Goal: Transaction & Acquisition: Book appointment/travel/reservation

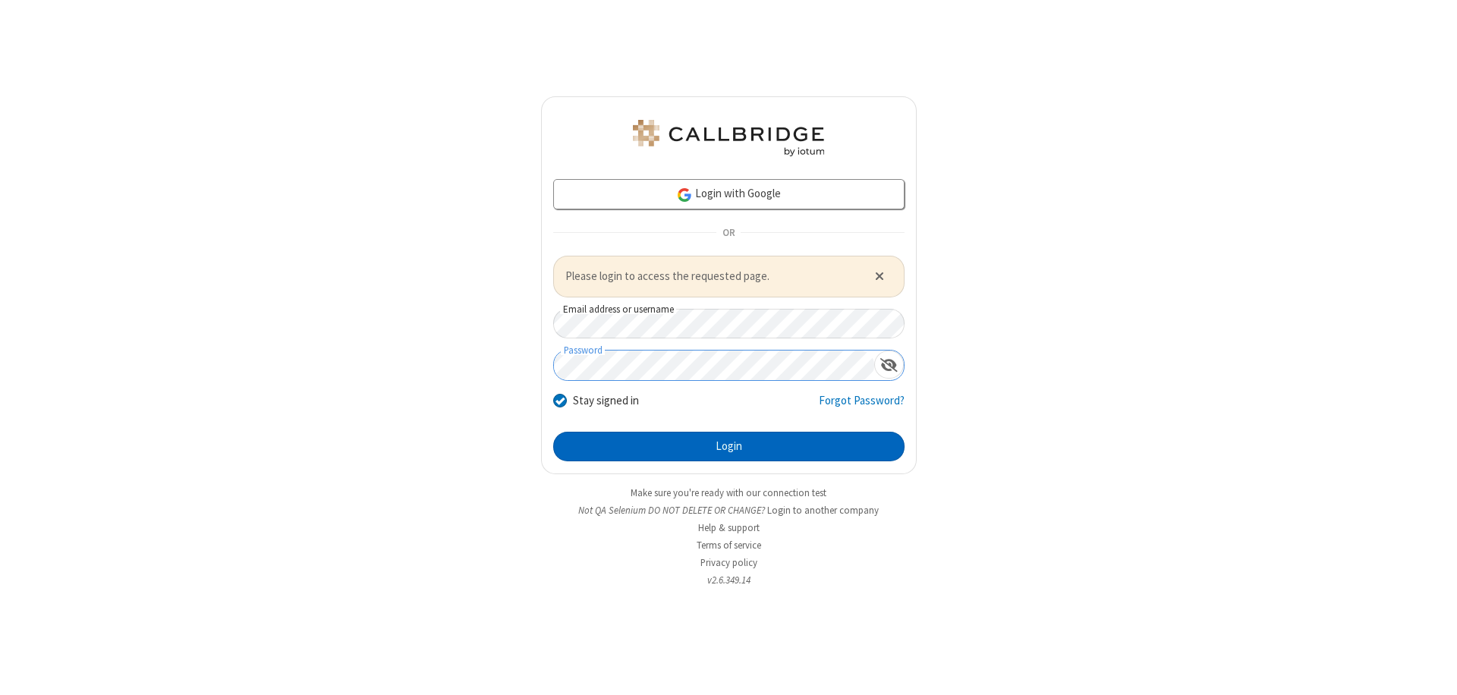
click at [728, 446] on button "Login" at bounding box center [728, 447] width 351 height 30
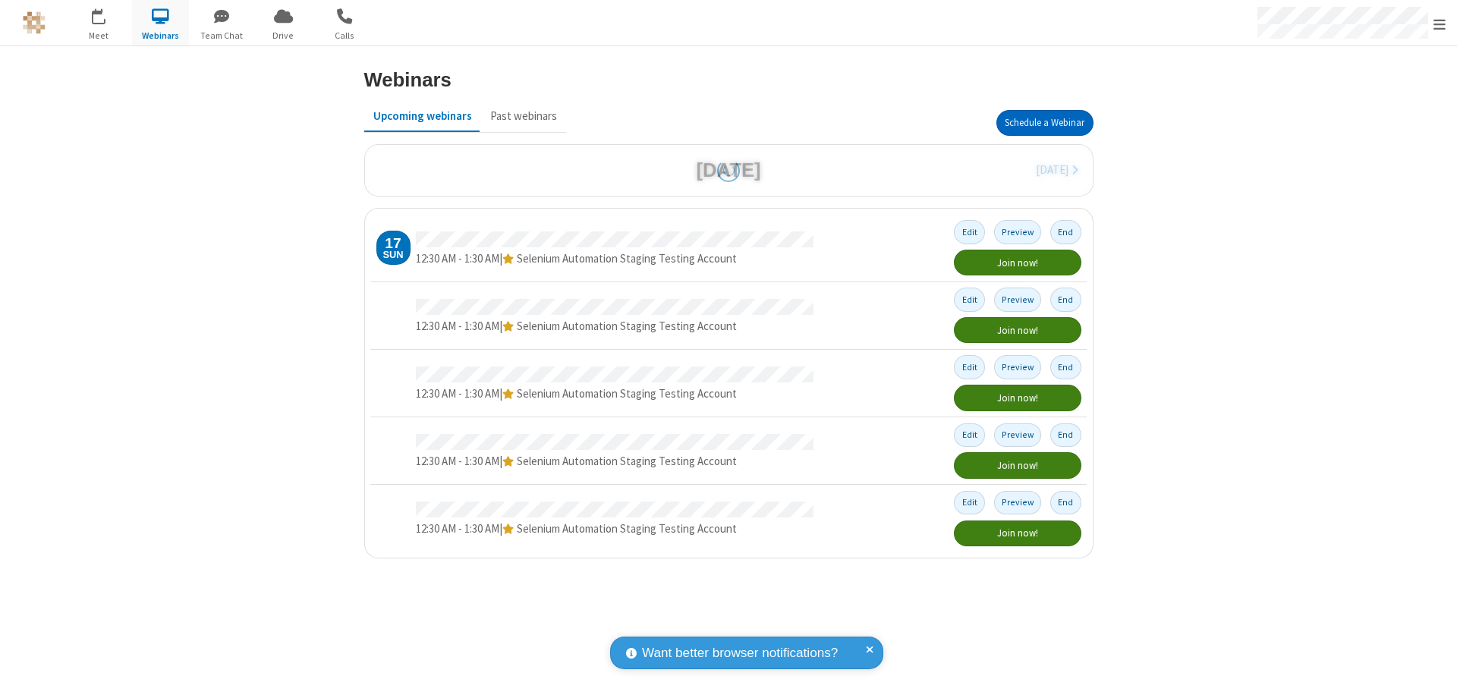
click at [1044, 123] on button "Schedule a Webinar" at bounding box center [1044, 123] width 97 height 26
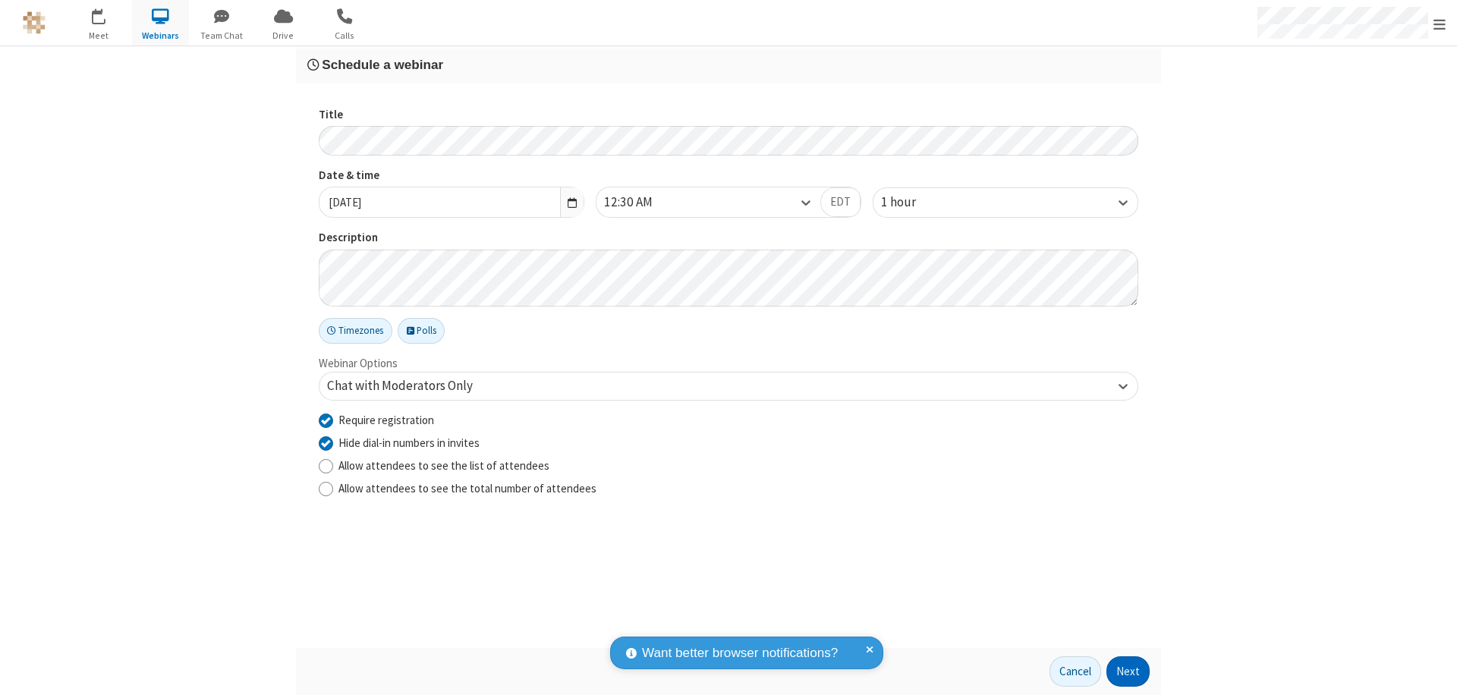
click at [1128, 672] on button "Next" at bounding box center [1127, 671] width 43 height 30
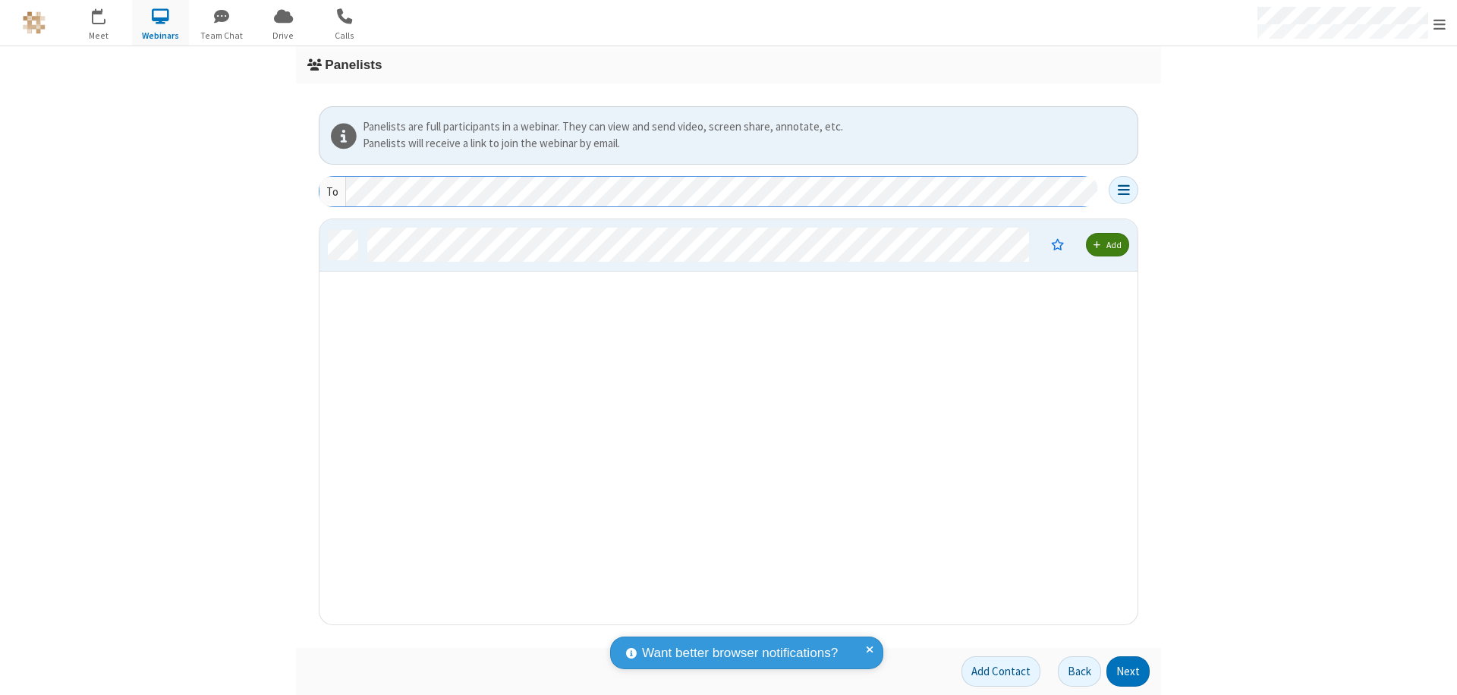
scroll to position [394, 807]
click at [1128, 672] on button "Next" at bounding box center [1127, 671] width 43 height 30
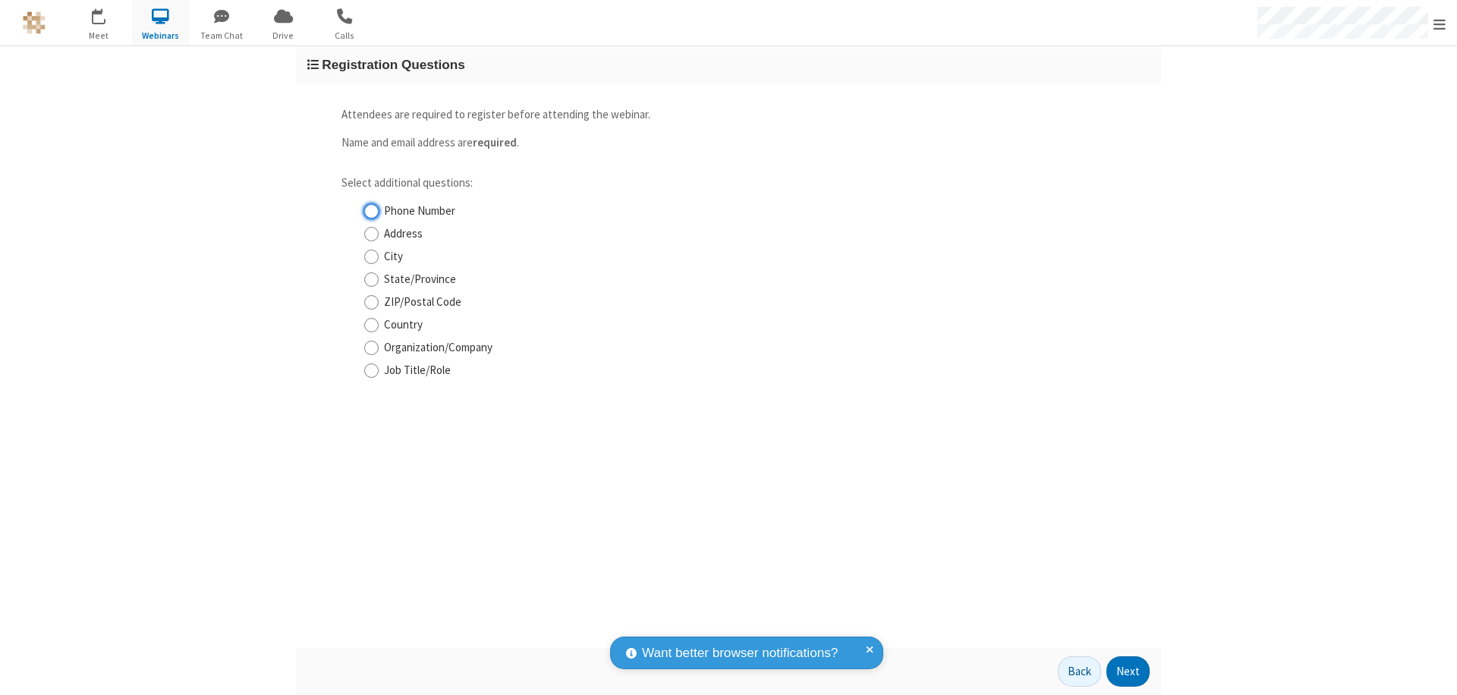
click at [371, 211] on input "Phone Number" at bounding box center [371, 211] width 14 height 16
checkbox input "true"
click at [1128, 672] on button "Next" at bounding box center [1127, 671] width 43 height 30
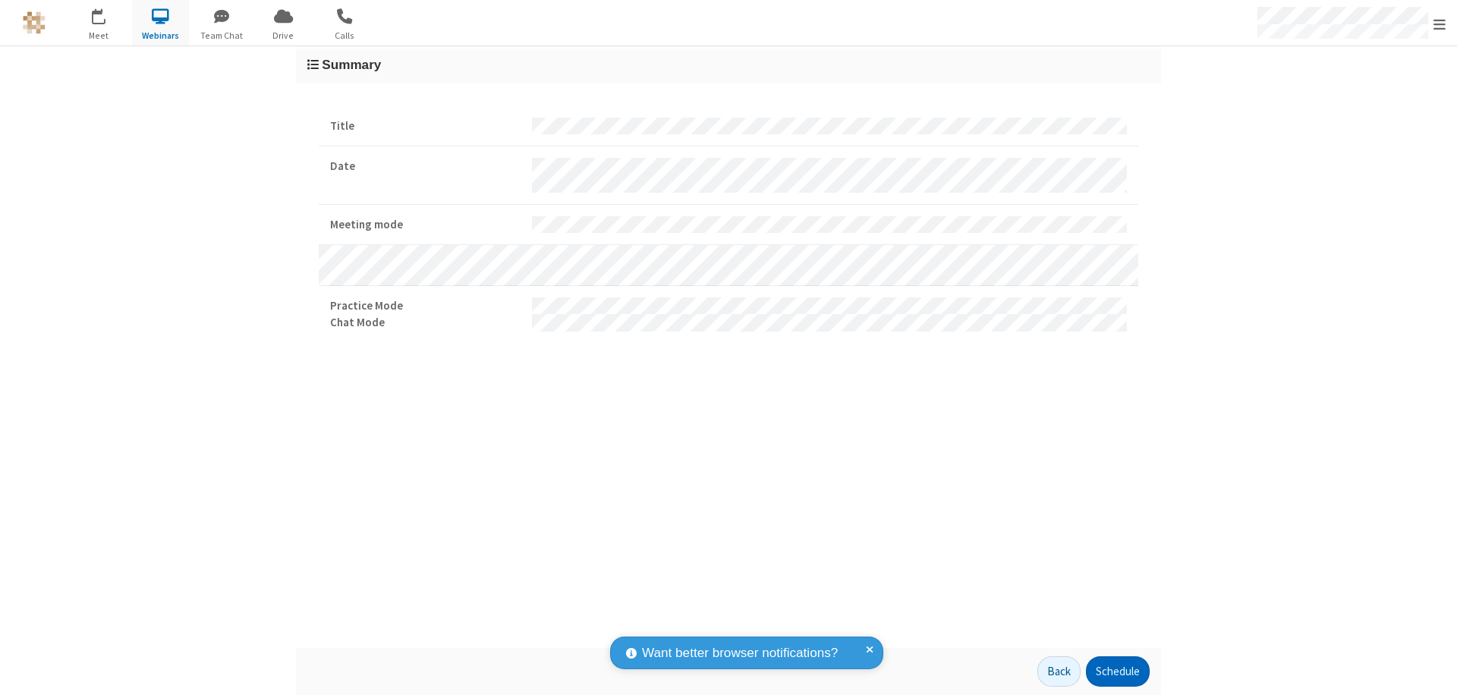
click at [1117, 672] on button "Schedule" at bounding box center [1118, 671] width 64 height 30
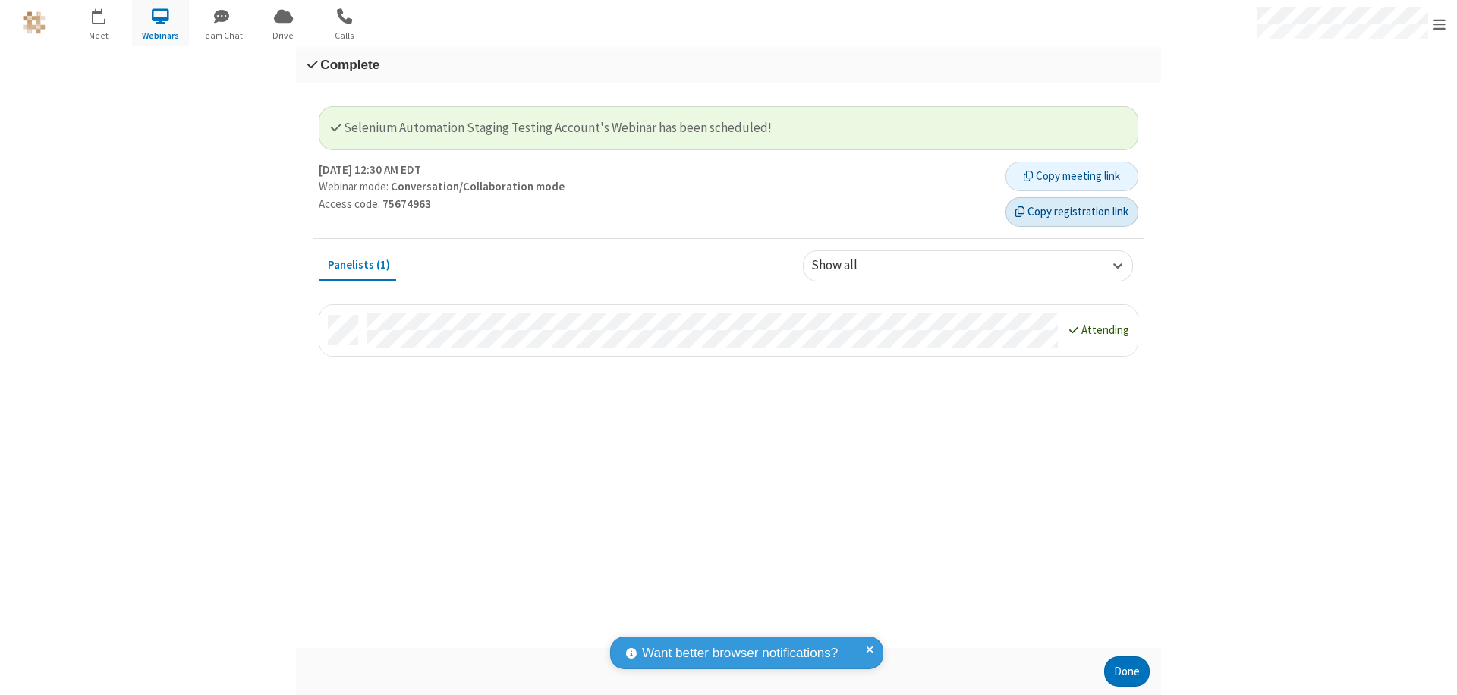
click at [1071, 212] on button "Copy registration link" at bounding box center [1071, 212] width 133 height 30
click at [1127, 672] on button "Done" at bounding box center [1127, 671] width 46 height 30
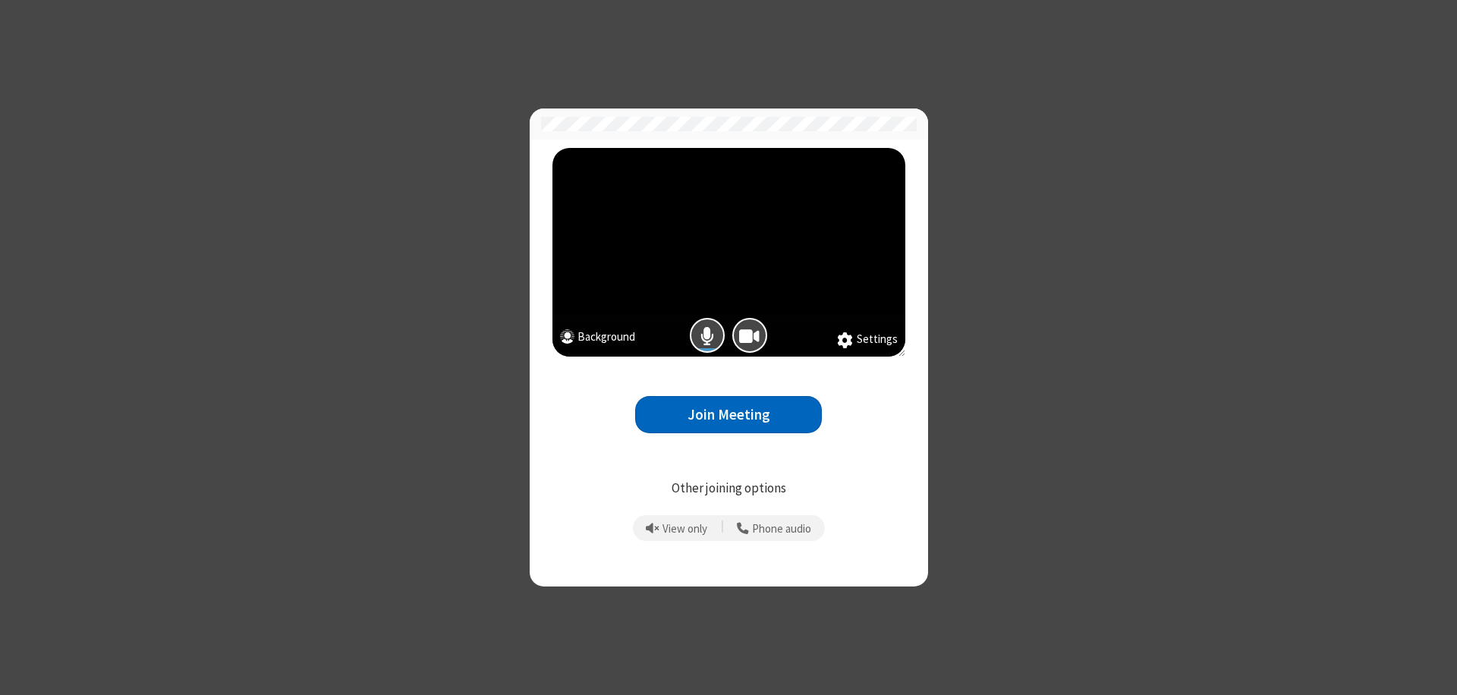
click at [728, 414] on button "Join Meeting" at bounding box center [728, 414] width 187 height 37
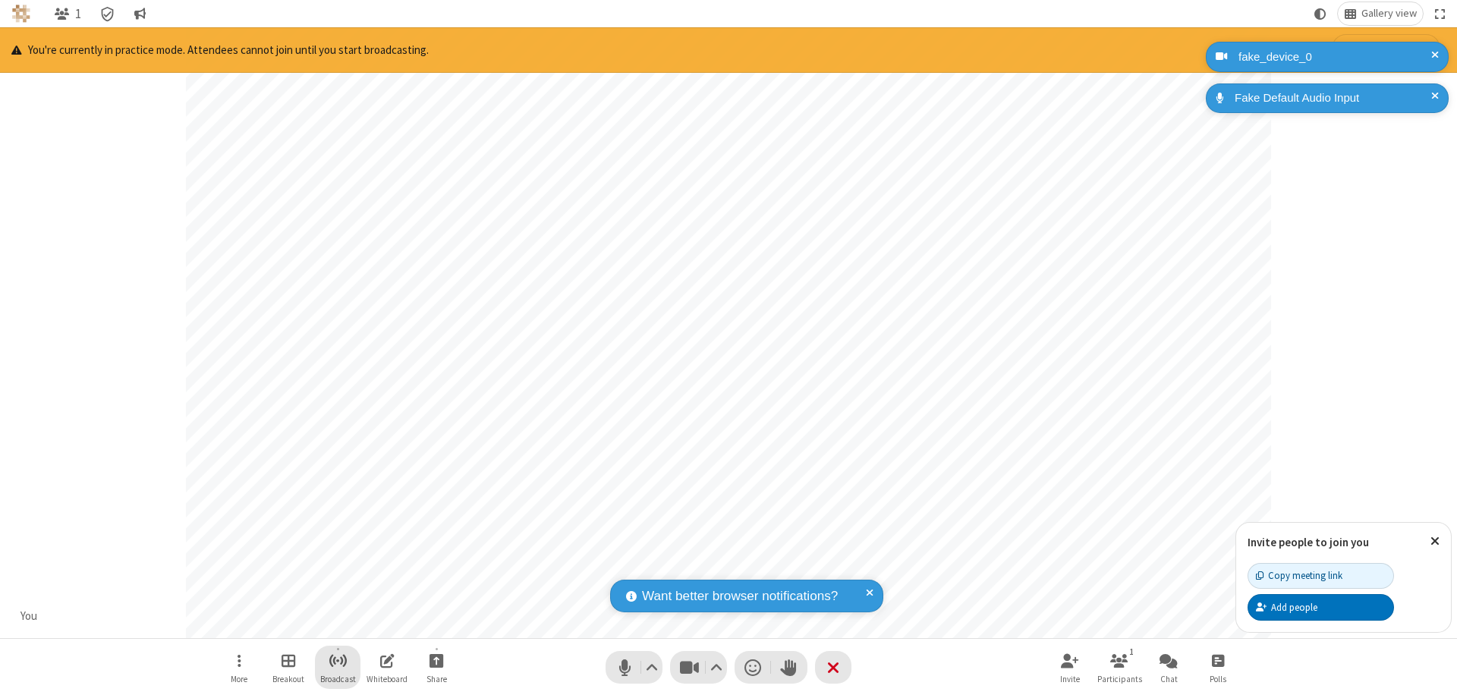
click at [337, 660] on span "Start broadcast" at bounding box center [338, 660] width 19 height 19
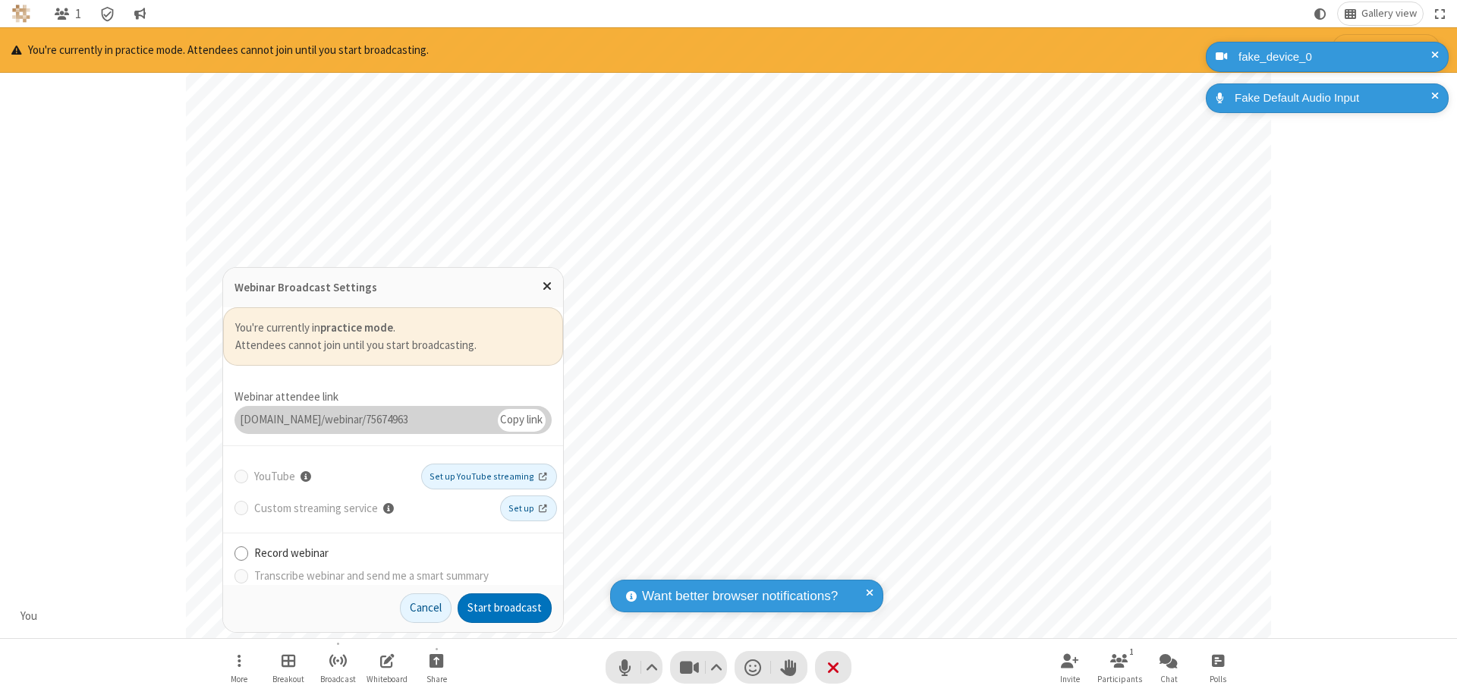
click at [505, 608] on button "Start broadcast" at bounding box center [505, 608] width 94 height 30
